Goal: Information Seeking & Learning: Learn about a topic

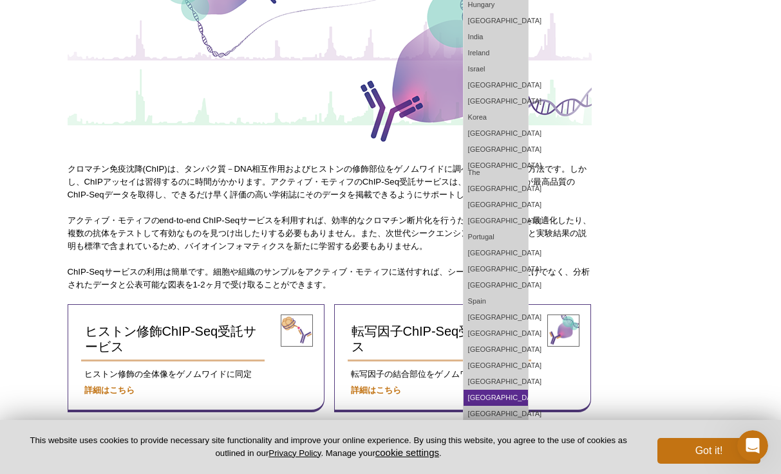
scroll to position [225, 0]
click at [528, 407] on link "[GEOGRAPHIC_DATA]" at bounding box center [495, 415] width 64 height 16
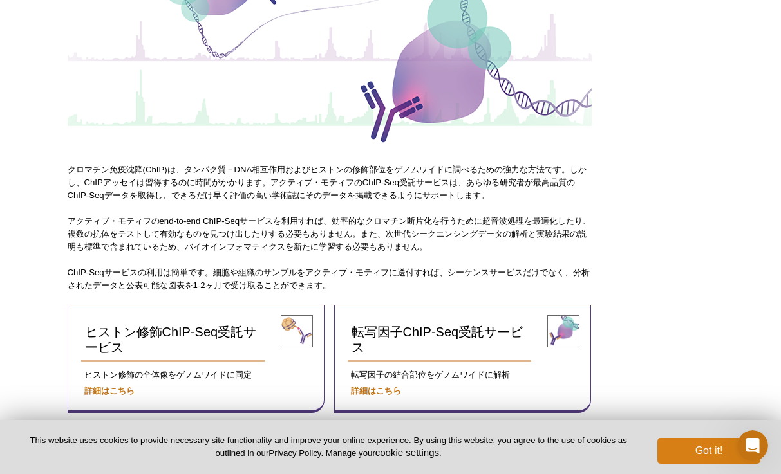
click at [702, 450] on button "Got it!" at bounding box center [708, 451] width 103 height 26
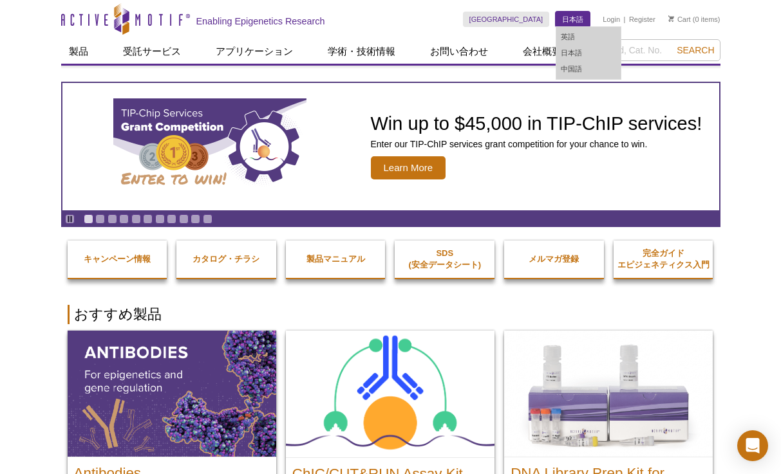
click at [572, 23] on link "日本語" at bounding box center [572, 19] width 34 height 15
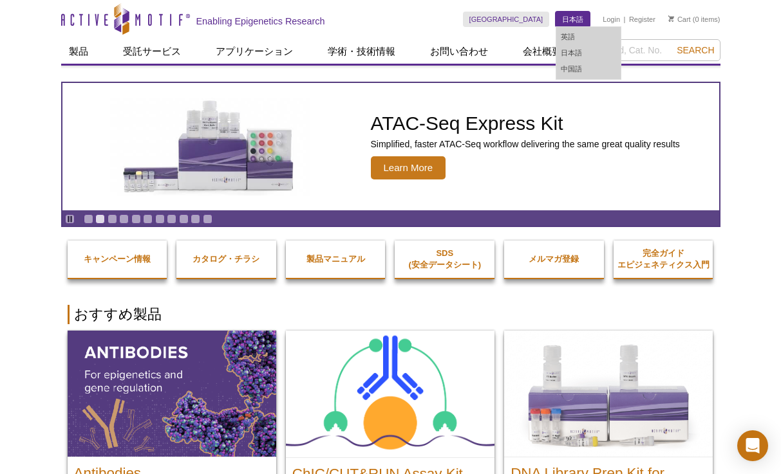
click at [574, 15] on link "日本語" at bounding box center [572, 19] width 34 height 15
click at [574, 16] on link "日本語" at bounding box center [572, 19] width 34 height 15
click at [572, 74] on link "中国語" at bounding box center [588, 69] width 64 height 16
click at [572, 66] on link "中国語" at bounding box center [588, 69] width 64 height 16
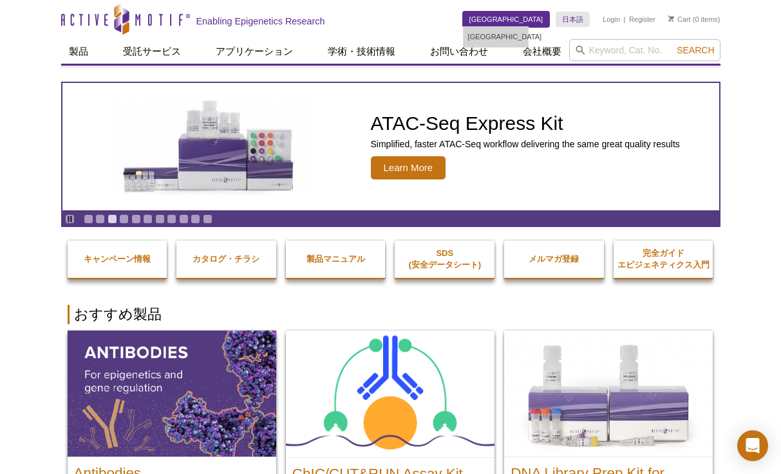
click at [531, 17] on link "[GEOGRAPHIC_DATA]" at bounding box center [506, 19] width 87 height 15
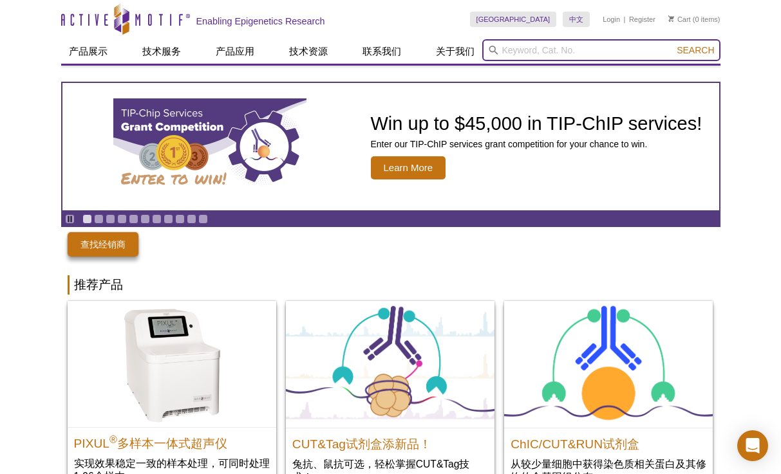
click at [573, 46] on input "search" at bounding box center [601, 50] width 238 height 22
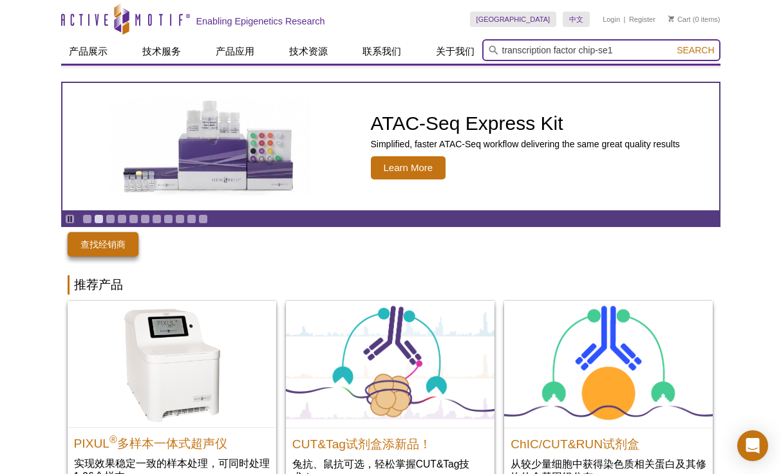
type input "transcription factor chip-se1"
click at [696, 50] on button "Search" at bounding box center [695, 50] width 45 height 12
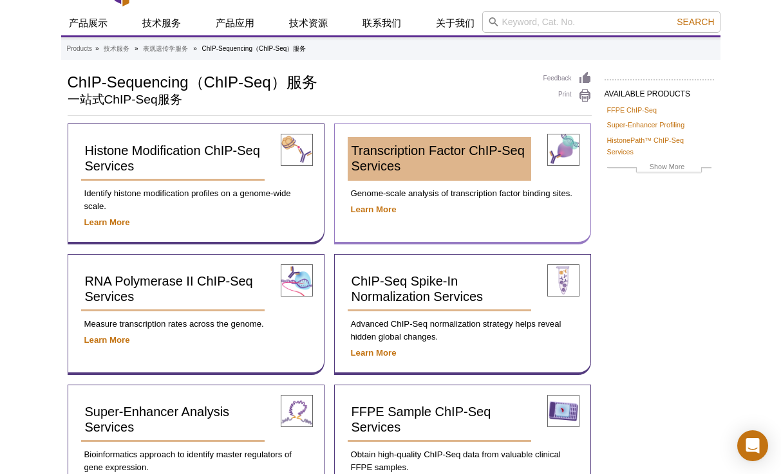
click at [386, 146] on span "Transcription Factor ChIP-Seq Services" at bounding box center [437, 159] width 173 height 30
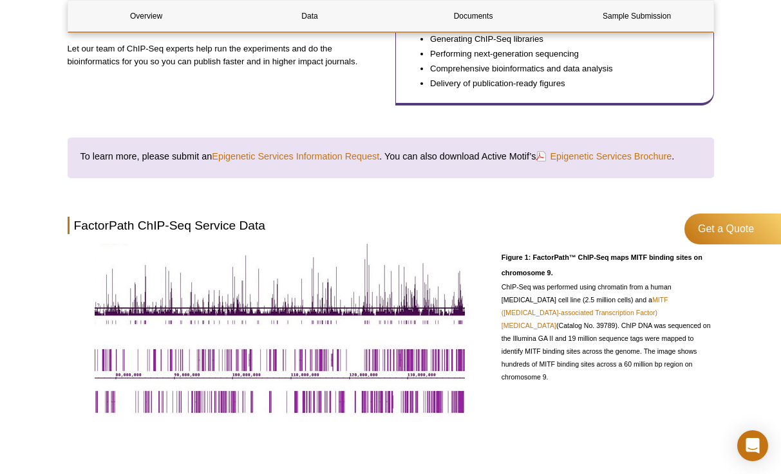
scroll to position [351, 0]
